Goal: Transaction & Acquisition: Download file/media

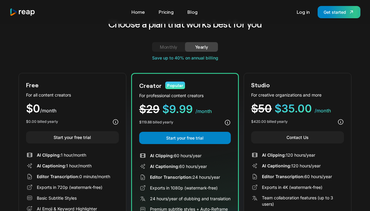
scroll to position [16, 0]
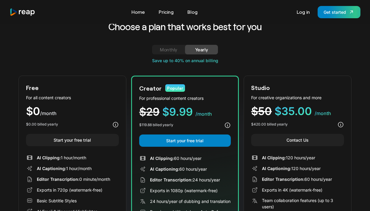
click at [169, 48] on div "Monthly" at bounding box center [168, 49] width 19 height 7
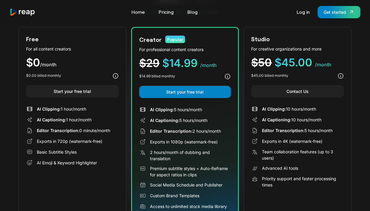
scroll to position [64, 0]
click at [104, 90] on link "Start your free trial" at bounding box center [72, 91] width 93 height 12
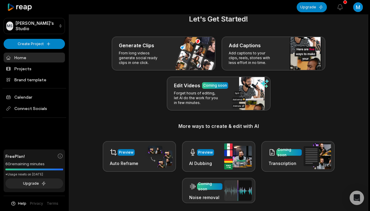
scroll to position [10, 0]
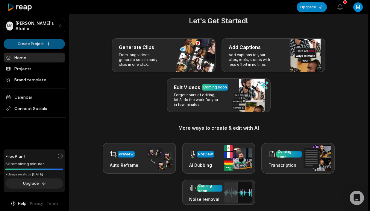
click at [50, 45] on html "[PERSON_NAME] Studio Create Project Home Projects Brand template Calendar Conne…" at bounding box center [185, 95] width 370 height 211
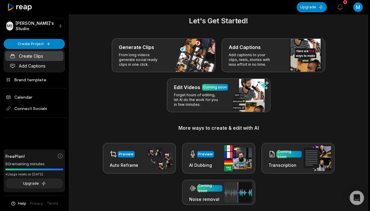
click at [38, 59] on link "Create Clips" at bounding box center [34, 56] width 58 height 10
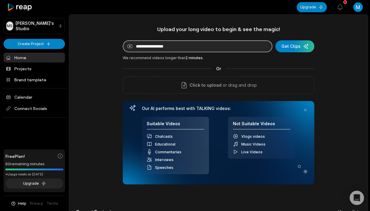
click at [142, 49] on input at bounding box center [198, 46] width 150 height 12
paste input "**********"
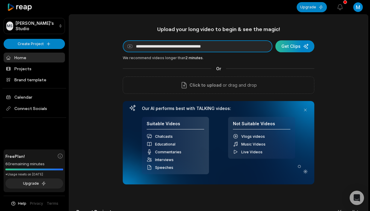
scroll to position [0, 0]
type input "**********"
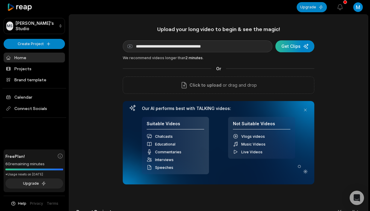
scroll to position [0, 0]
click at [298, 44] on div "submit" at bounding box center [294, 46] width 39 height 12
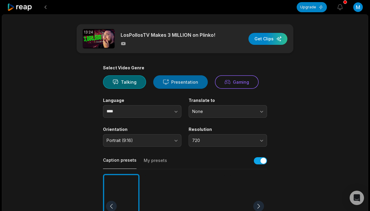
click at [183, 86] on button "Presentation" at bounding box center [180, 81] width 54 height 13
click at [137, 85] on button "Talking" at bounding box center [124, 81] width 43 height 13
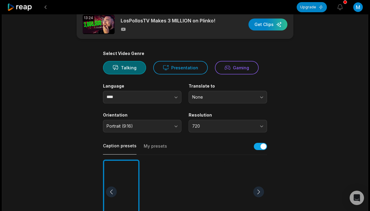
scroll to position [16, 0]
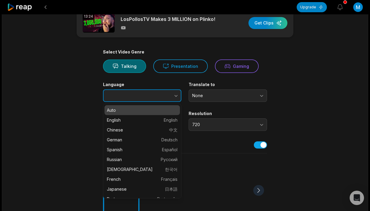
click at [162, 96] on button "button" at bounding box center [164, 95] width 34 height 13
type input "****"
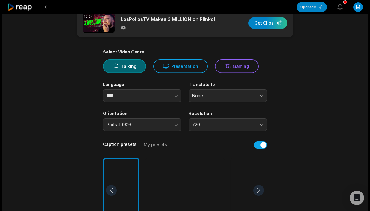
click at [220, 96] on span "None" at bounding box center [223, 95] width 63 height 5
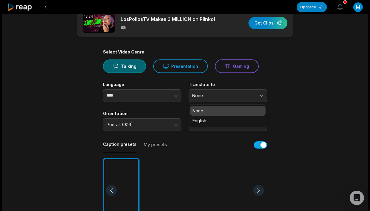
click at [220, 99] on button "None" at bounding box center [227, 95] width 78 height 13
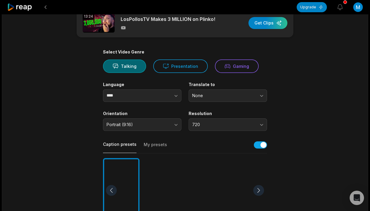
click at [206, 123] on span "720" at bounding box center [223, 124] width 63 height 5
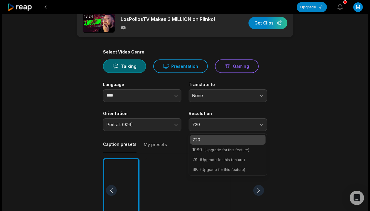
click at [206, 123] on span "720" at bounding box center [223, 124] width 63 height 5
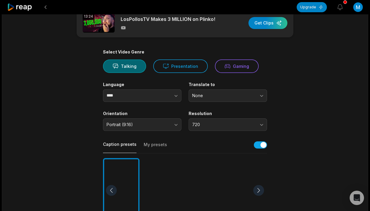
click at [162, 126] on span "Portrait (9:16)" at bounding box center [138, 124] width 63 height 5
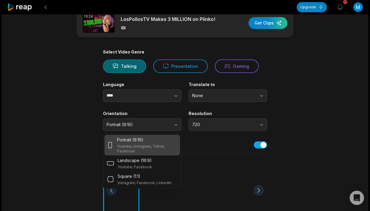
click at [158, 112] on label "Orientation" at bounding box center [142, 113] width 78 height 5
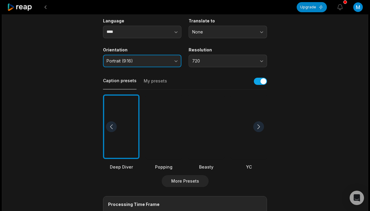
scroll to position [81, 0]
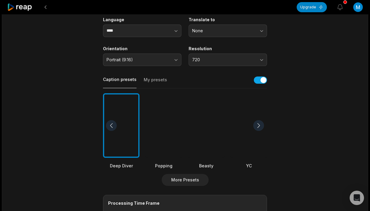
click at [124, 124] on div at bounding box center [121, 125] width 37 height 65
click at [163, 125] on div at bounding box center [163, 125] width 37 height 65
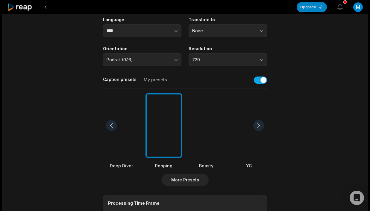
click at [165, 125] on div at bounding box center [163, 125] width 37 height 65
click at [208, 122] on div at bounding box center [206, 125] width 37 height 65
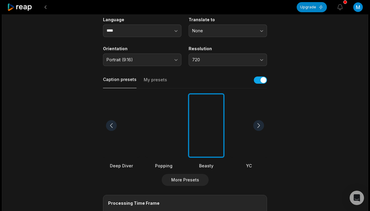
click at [169, 129] on div at bounding box center [163, 125] width 37 height 65
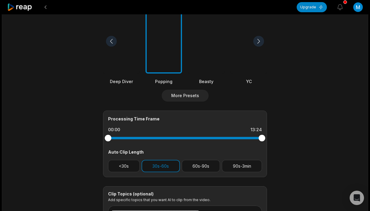
scroll to position [167, 0]
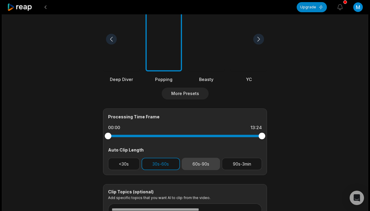
click at [190, 168] on button "60s-90s" at bounding box center [201, 164] width 39 height 12
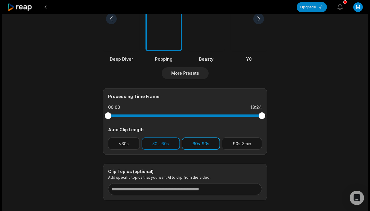
scroll to position [190, 0]
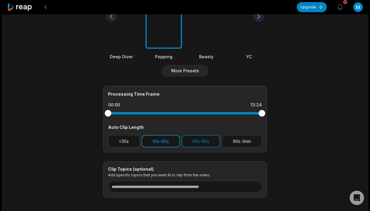
click at [171, 142] on button "30s-60s" at bounding box center [161, 141] width 38 height 12
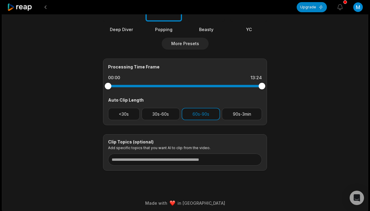
scroll to position [218, 0]
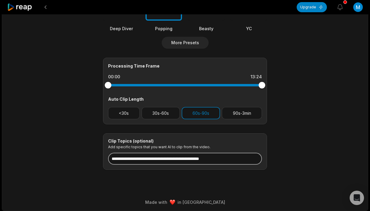
click at [196, 156] on input at bounding box center [185, 159] width 154 height 12
type input "*"
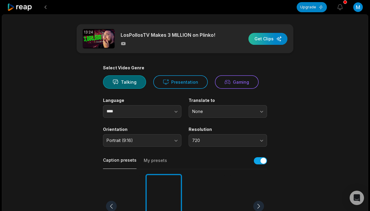
scroll to position [0, 0]
click at [259, 38] on div "button" at bounding box center [267, 39] width 39 height 12
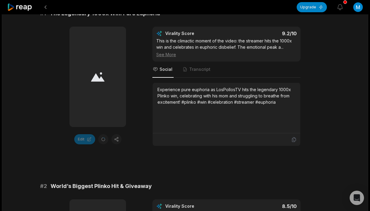
scroll to position [111, 0]
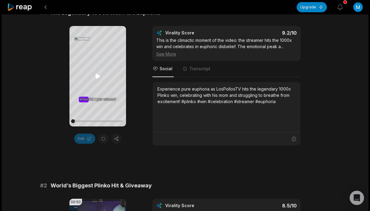
click at [96, 77] on icon at bounding box center [97, 76] width 4 height 5
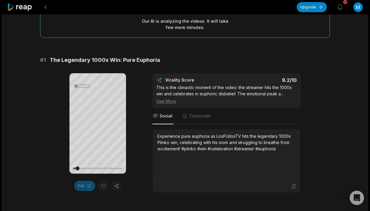
scroll to position [65, 0]
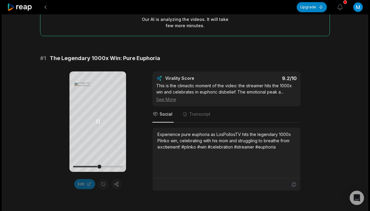
drag, startPoint x: 78, startPoint y: 170, endPoint x: 99, endPoint y: 168, distance: 21.6
click at [99, 168] on div at bounding box center [98, 167] width 50 height 10
drag, startPoint x: 99, startPoint y: 168, endPoint x: 53, endPoint y: 165, distance: 46.8
click at [53, 165] on div "Your browser does not support mp4 format. What What What did did I I just just …" at bounding box center [185, 132] width 290 height 120
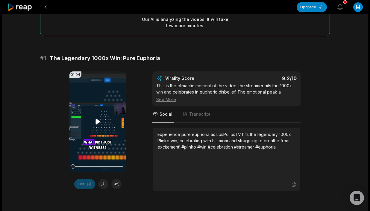
click at [97, 122] on icon at bounding box center [97, 121] width 4 height 5
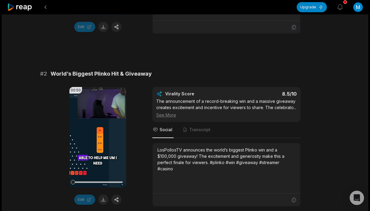
scroll to position [224, 0]
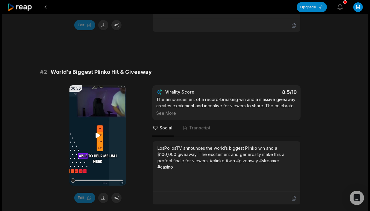
click at [98, 135] on icon at bounding box center [97, 135] width 4 height 5
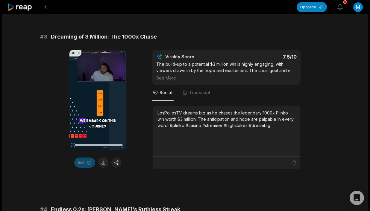
scroll to position [437, 0]
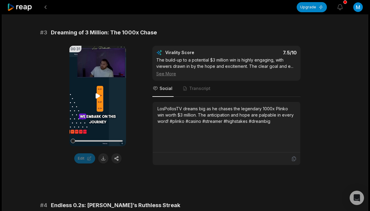
click at [97, 98] on icon at bounding box center [97, 96] width 4 height 5
click at [106, 123] on video "Your browser does not support mp4 format." at bounding box center [97, 96] width 57 height 101
click at [91, 60] on video "Your browser does not support mp4 format." at bounding box center [97, 96] width 57 height 101
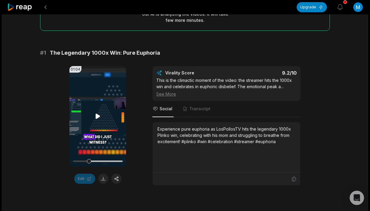
scroll to position [74, 0]
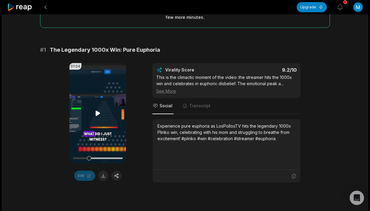
click at [98, 116] on icon at bounding box center [97, 113] width 7 height 7
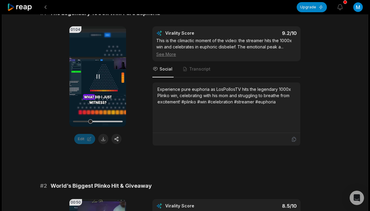
scroll to position [111, 0]
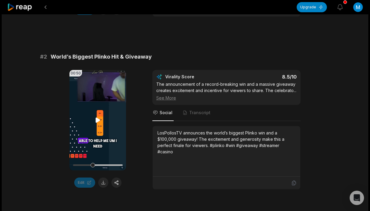
click at [98, 116] on video "Your browser does not support mp4 format." at bounding box center [97, 120] width 57 height 101
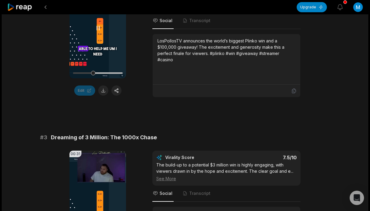
scroll to position [440, 0]
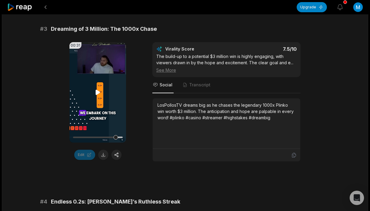
click at [99, 92] on icon at bounding box center [97, 92] width 4 height 5
drag, startPoint x: 117, startPoint y: 137, endPoint x: 68, endPoint y: 126, distance: 50.7
click at [68, 126] on div "00:31 Your browser does not support mp4 format. Edit Virality Score 7.5 /10 The…" at bounding box center [185, 102] width 290 height 120
click at [103, 156] on button at bounding box center [103, 155] width 10 height 10
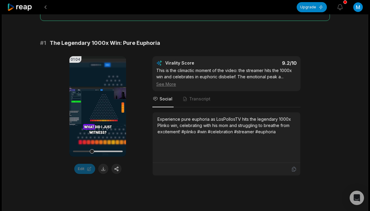
scroll to position [82, 0]
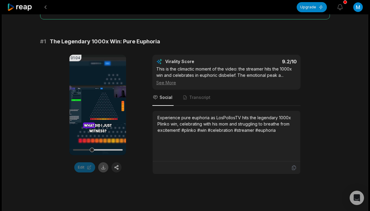
click at [103, 171] on button at bounding box center [103, 167] width 10 height 10
click at [94, 110] on video "Your browser does not support mp4 format." at bounding box center [97, 105] width 57 height 101
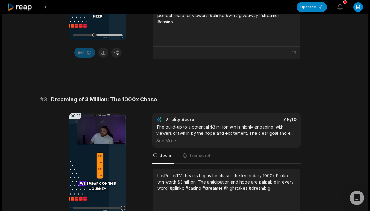
scroll to position [405, 0]
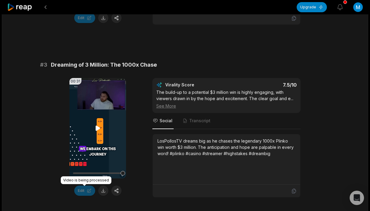
click at [96, 128] on icon at bounding box center [97, 128] width 4 height 5
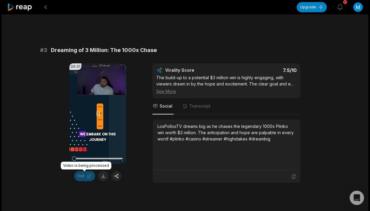
scroll to position [420, 0]
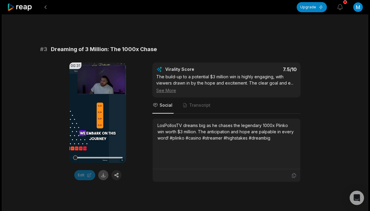
click at [102, 175] on button at bounding box center [103, 175] width 10 height 10
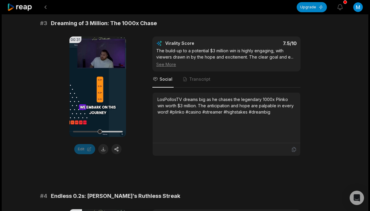
scroll to position [449, 0]
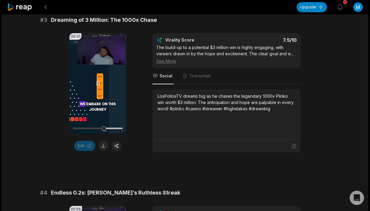
click at [98, 82] on icon at bounding box center [97, 83] width 7 height 7
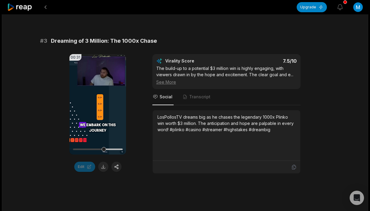
scroll to position [339, 0]
